Goal: Information Seeking & Learning: Understand process/instructions

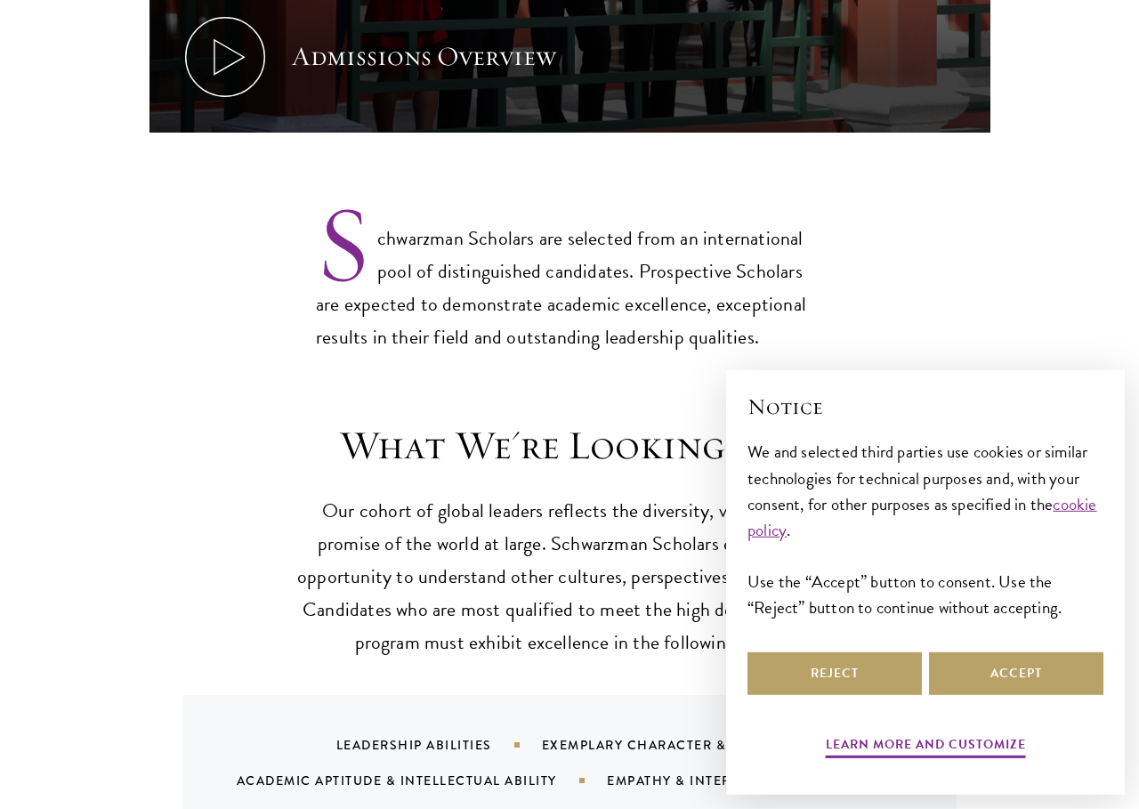
scroll to position [1267, 0]
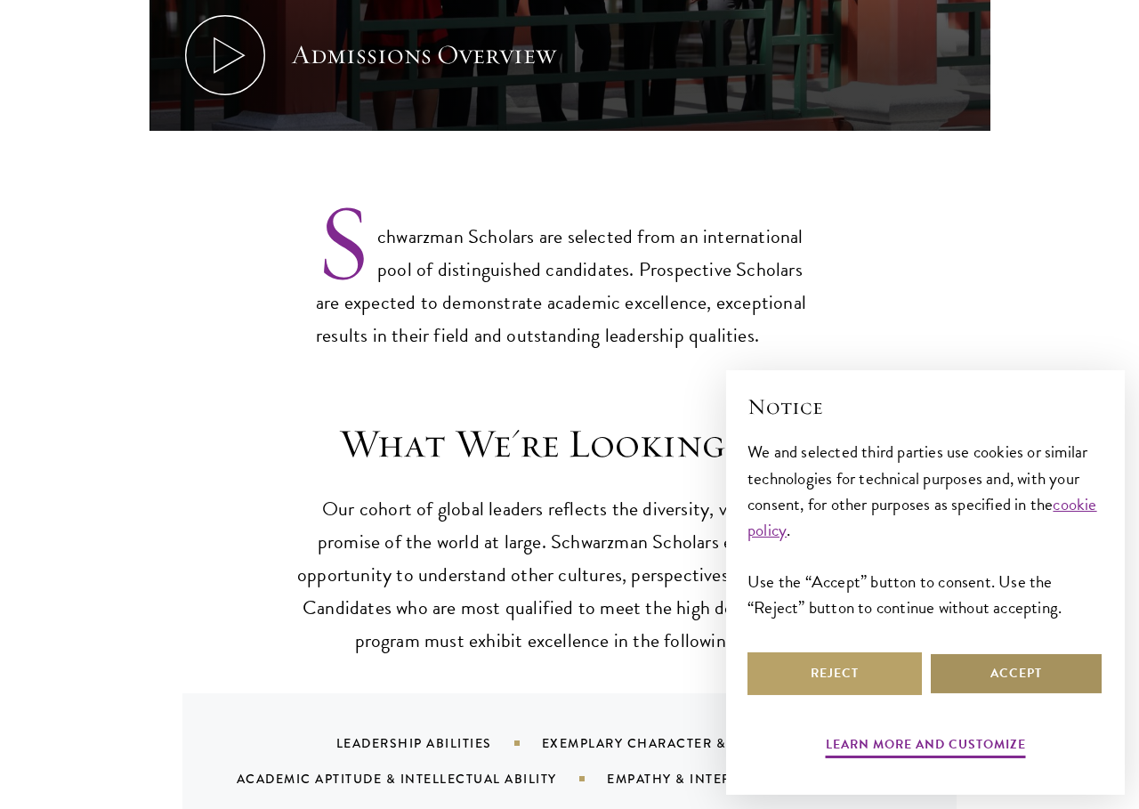
click at [1031, 677] on button "Accept" at bounding box center [1016, 673] width 174 height 43
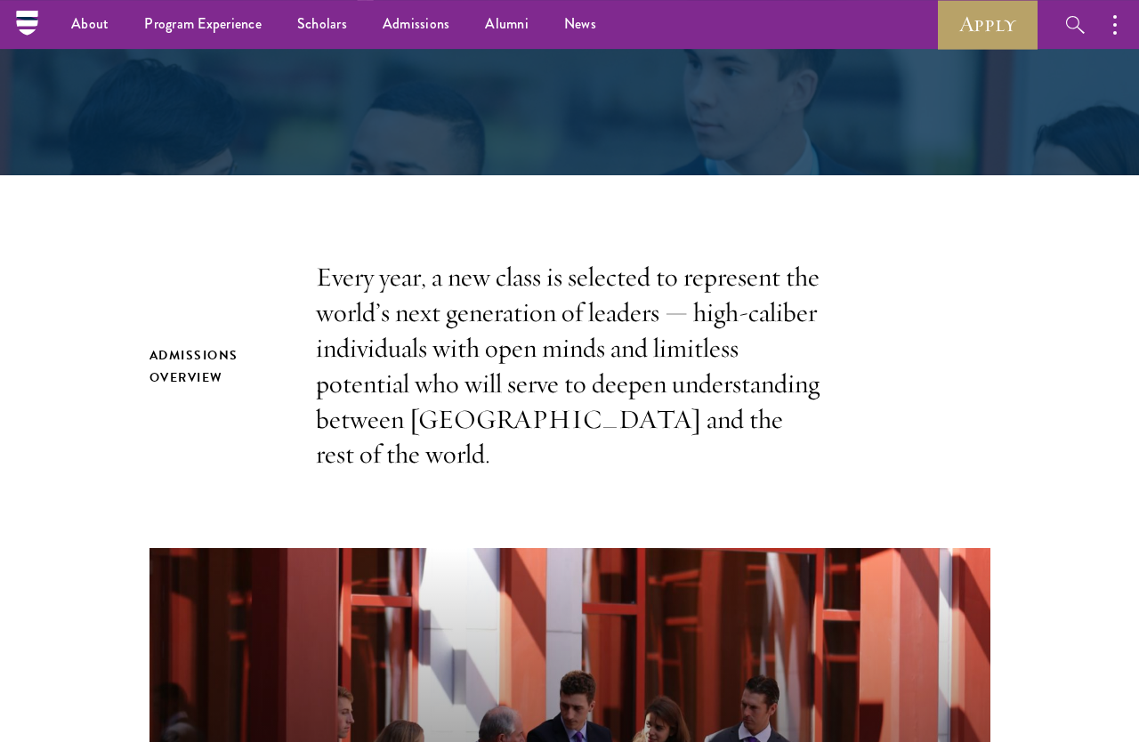
scroll to position [354, 0]
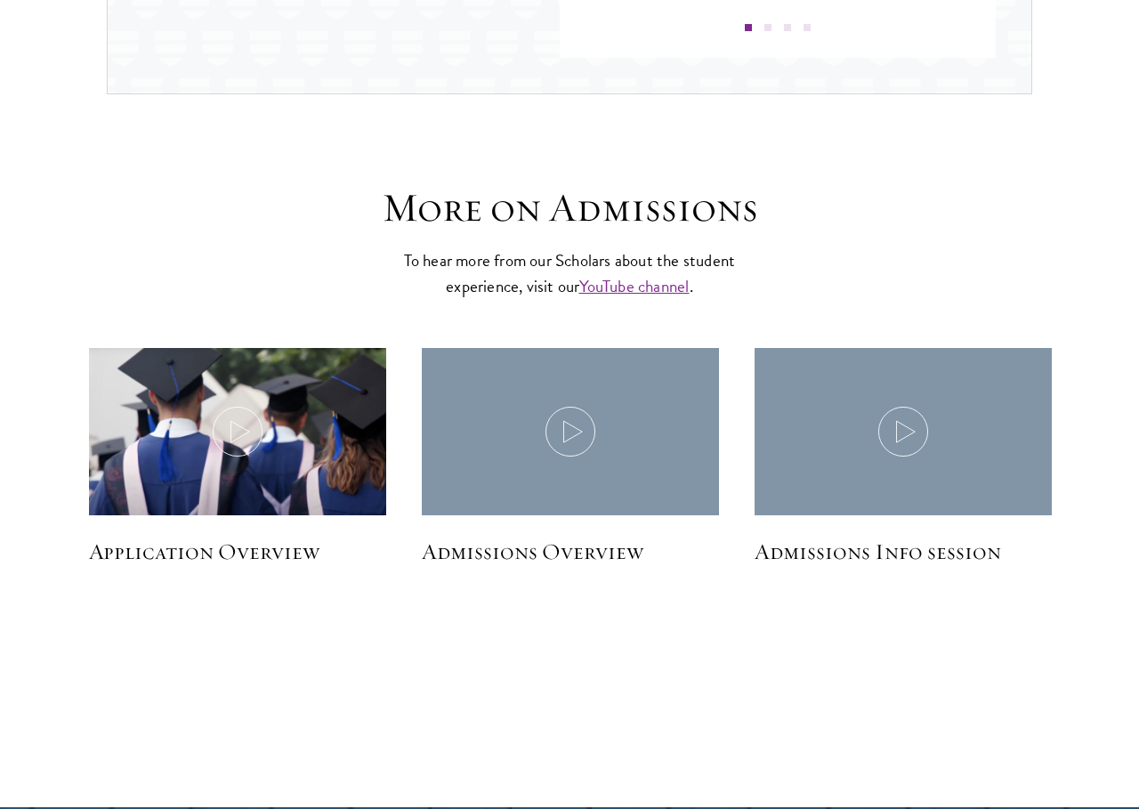
scroll to position [2322, 0]
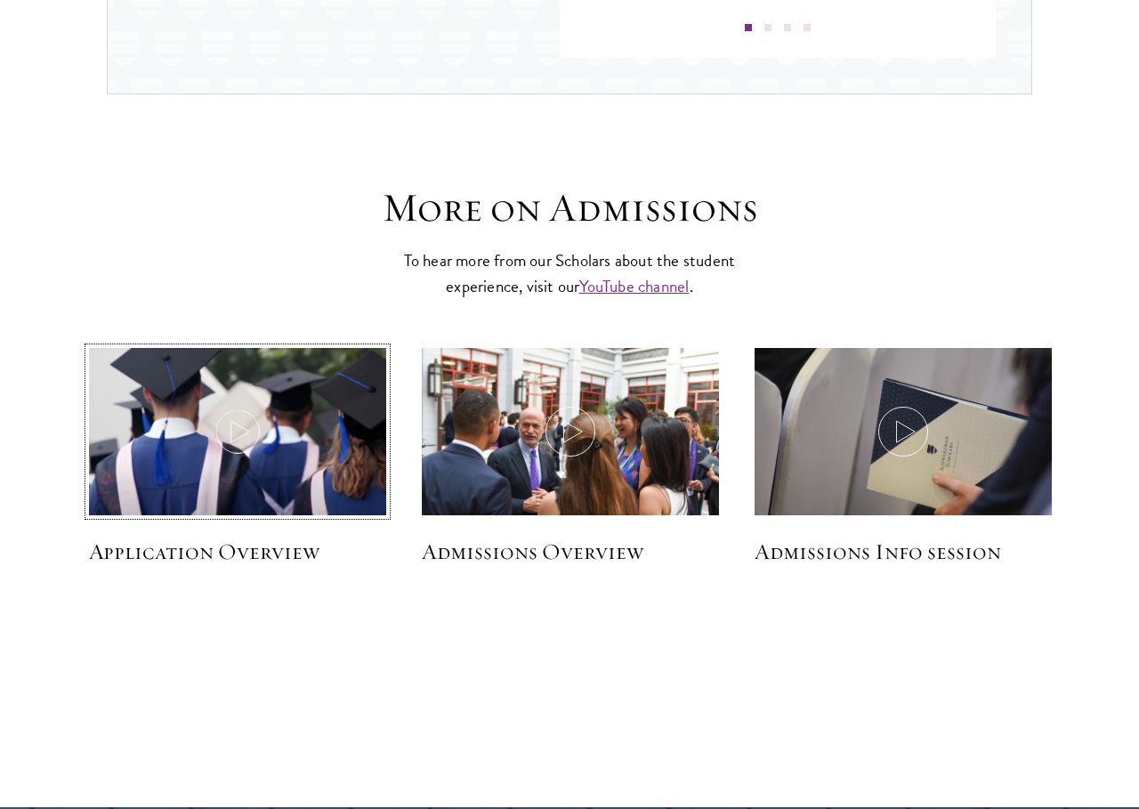
click at [235, 413] on icon at bounding box center [238, 431] width 50 height 50
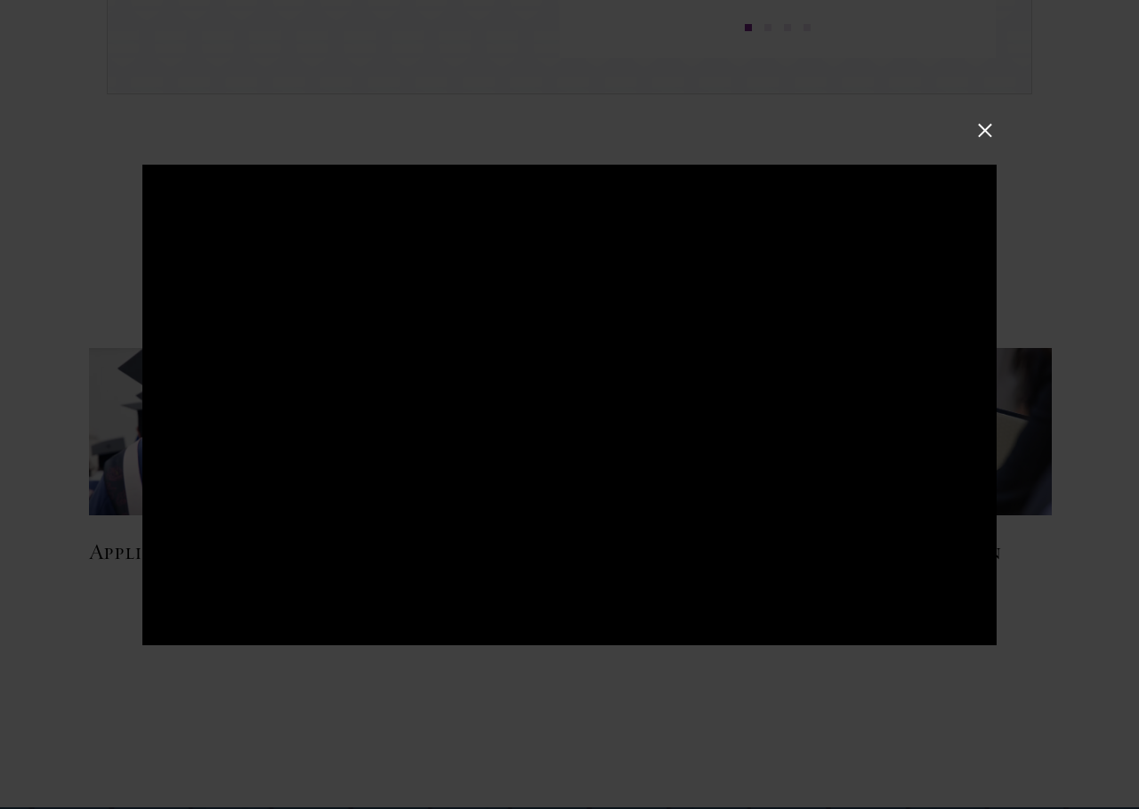
click at [978, 147] on div at bounding box center [569, 404] width 1139 height 809
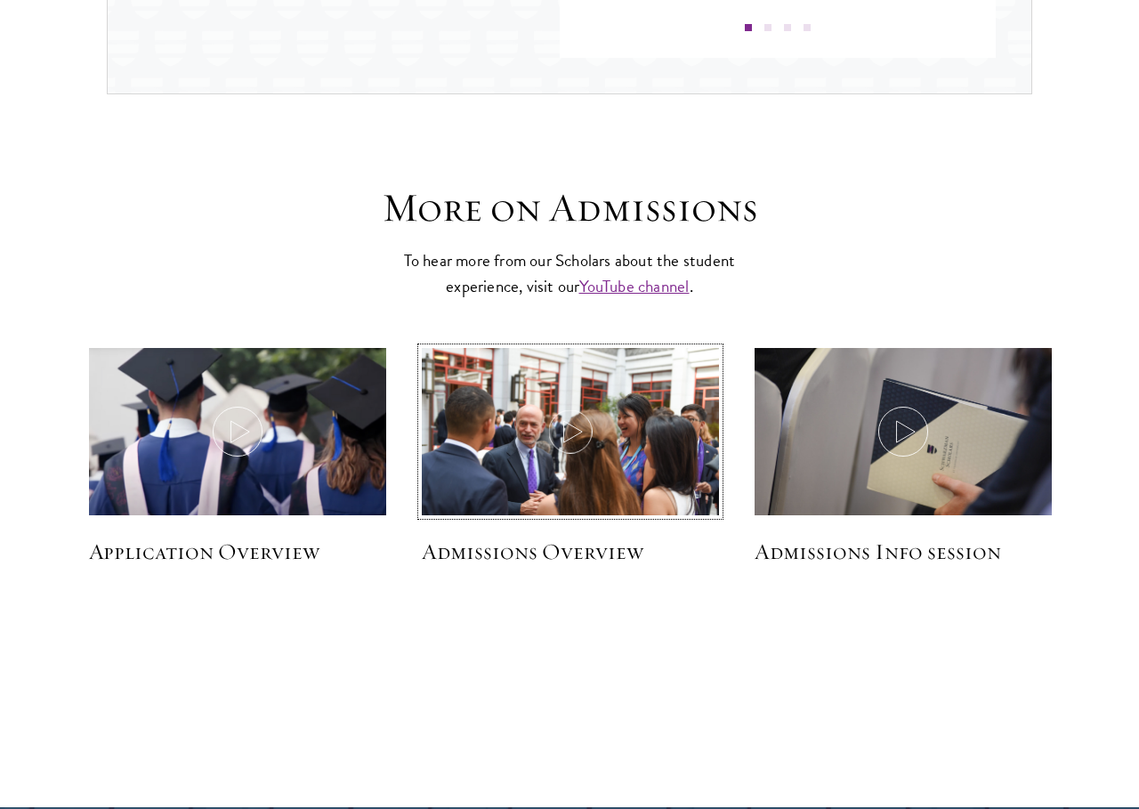
click at [559, 392] on img at bounding box center [571, 447] width 316 height 211
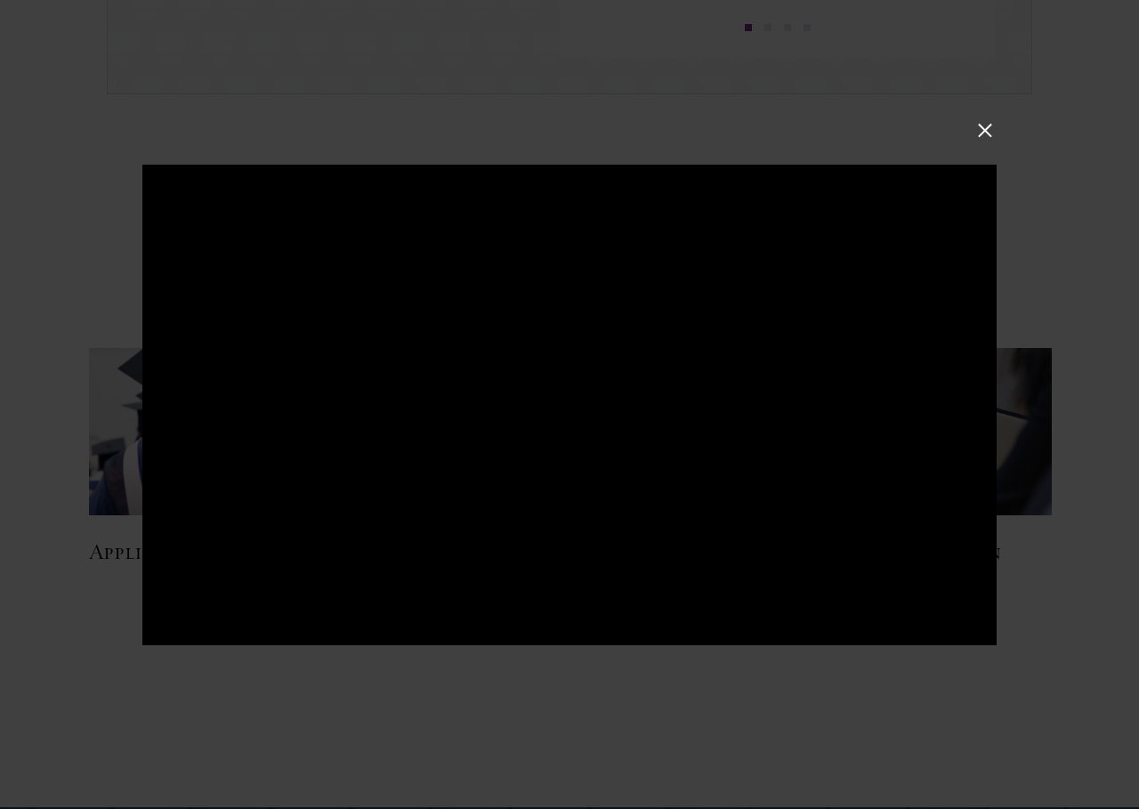
click at [992, 125] on button at bounding box center [984, 129] width 23 height 23
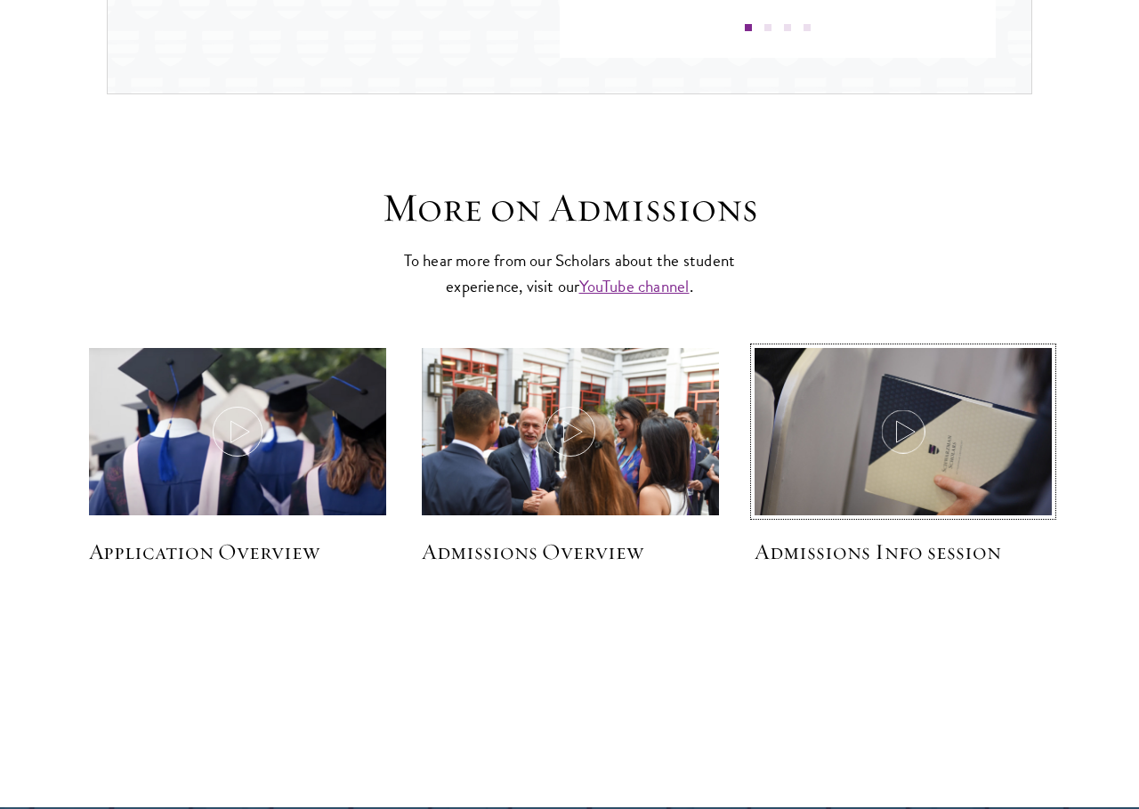
click at [924, 410] on icon at bounding box center [903, 431] width 50 height 50
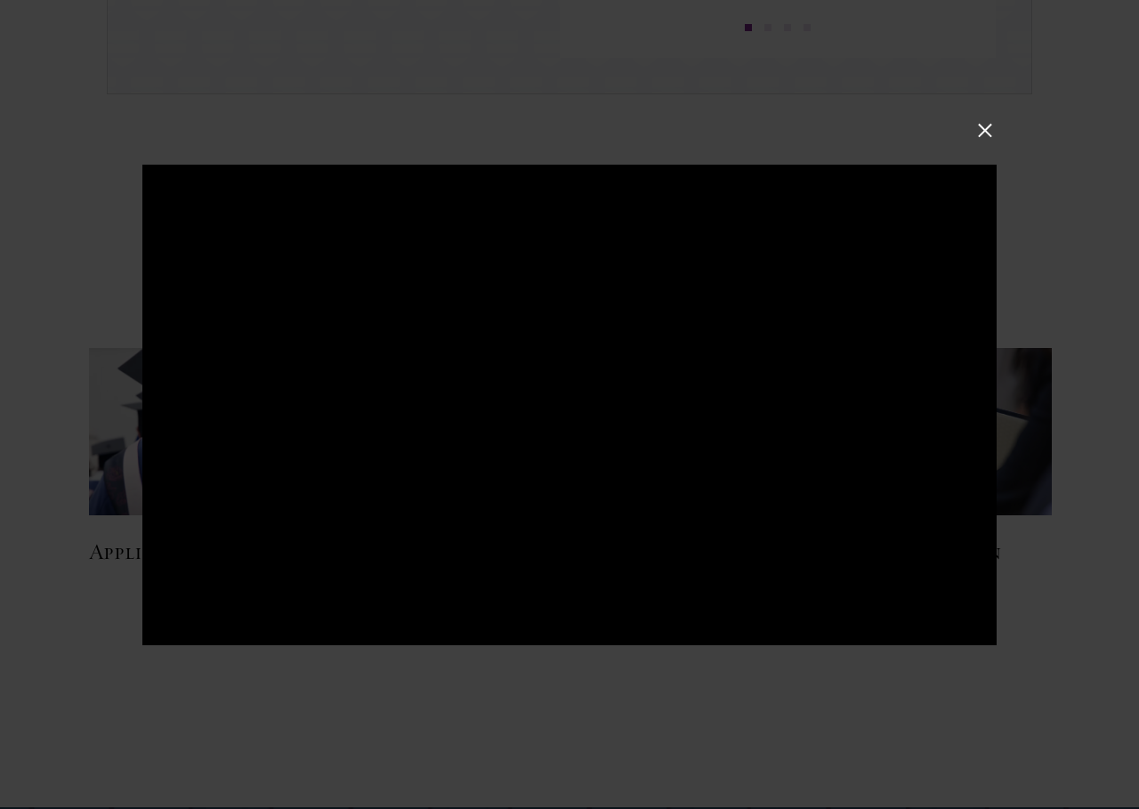
click at [986, 120] on button at bounding box center [984, 129] width 23 height 23
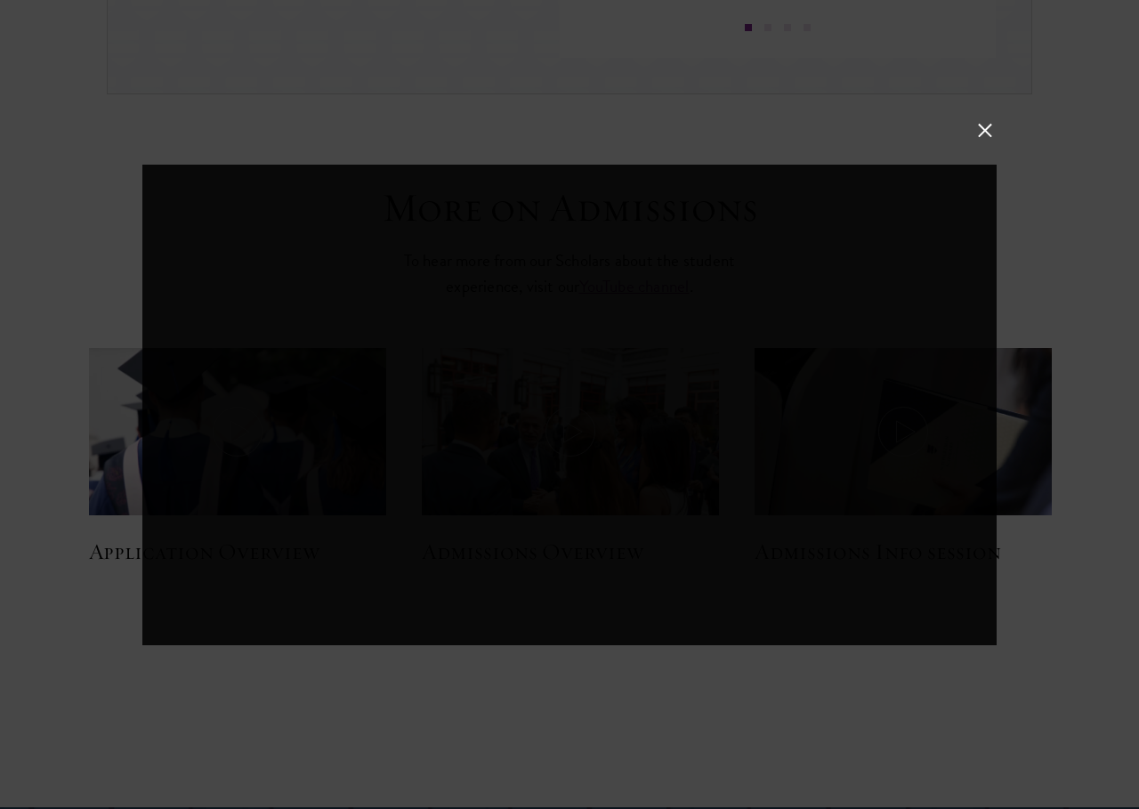
click at [975, 141] on button at bounding box center [984, 129] width 23 height 23
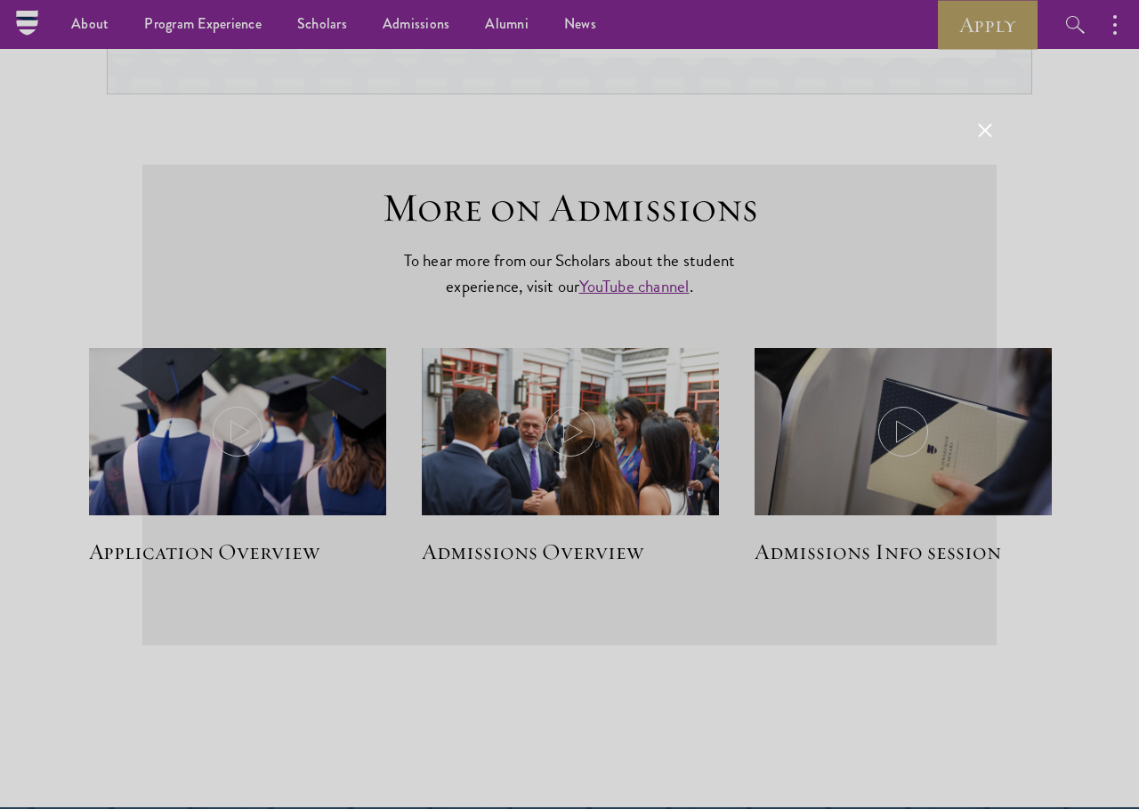
scroll to position [2238, 0]
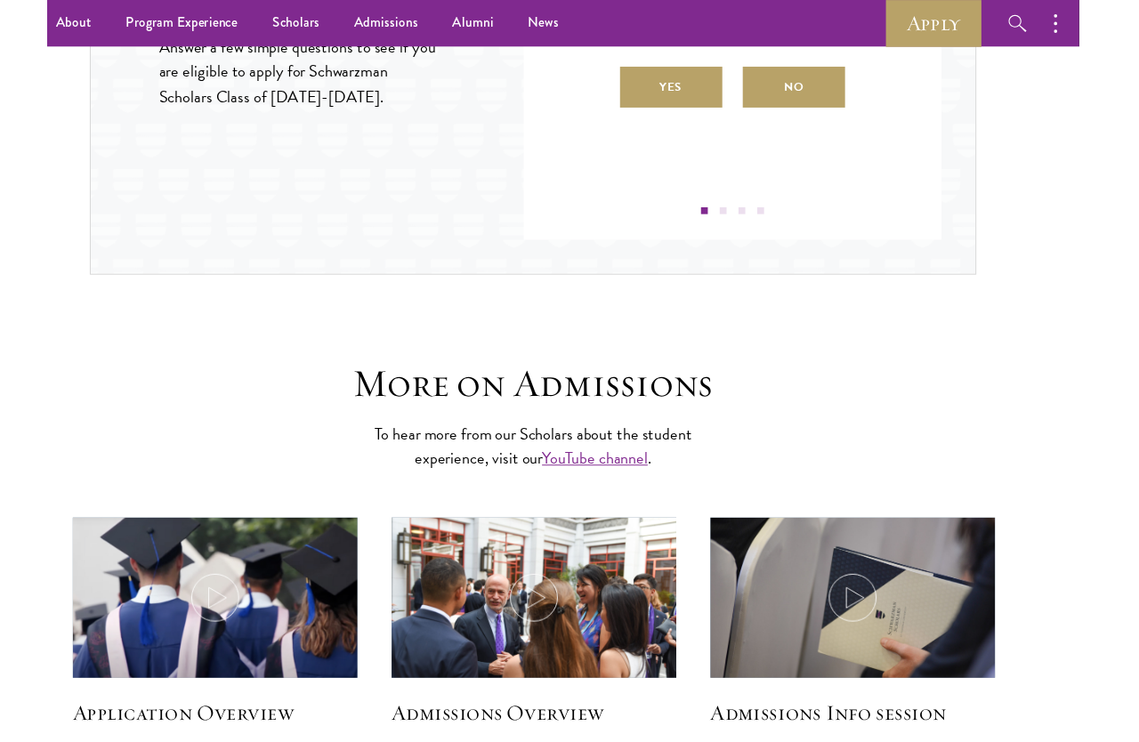
scroll to position [2082, 0]
